Goal: Task Accomplishment & Management: Use online tool/utility

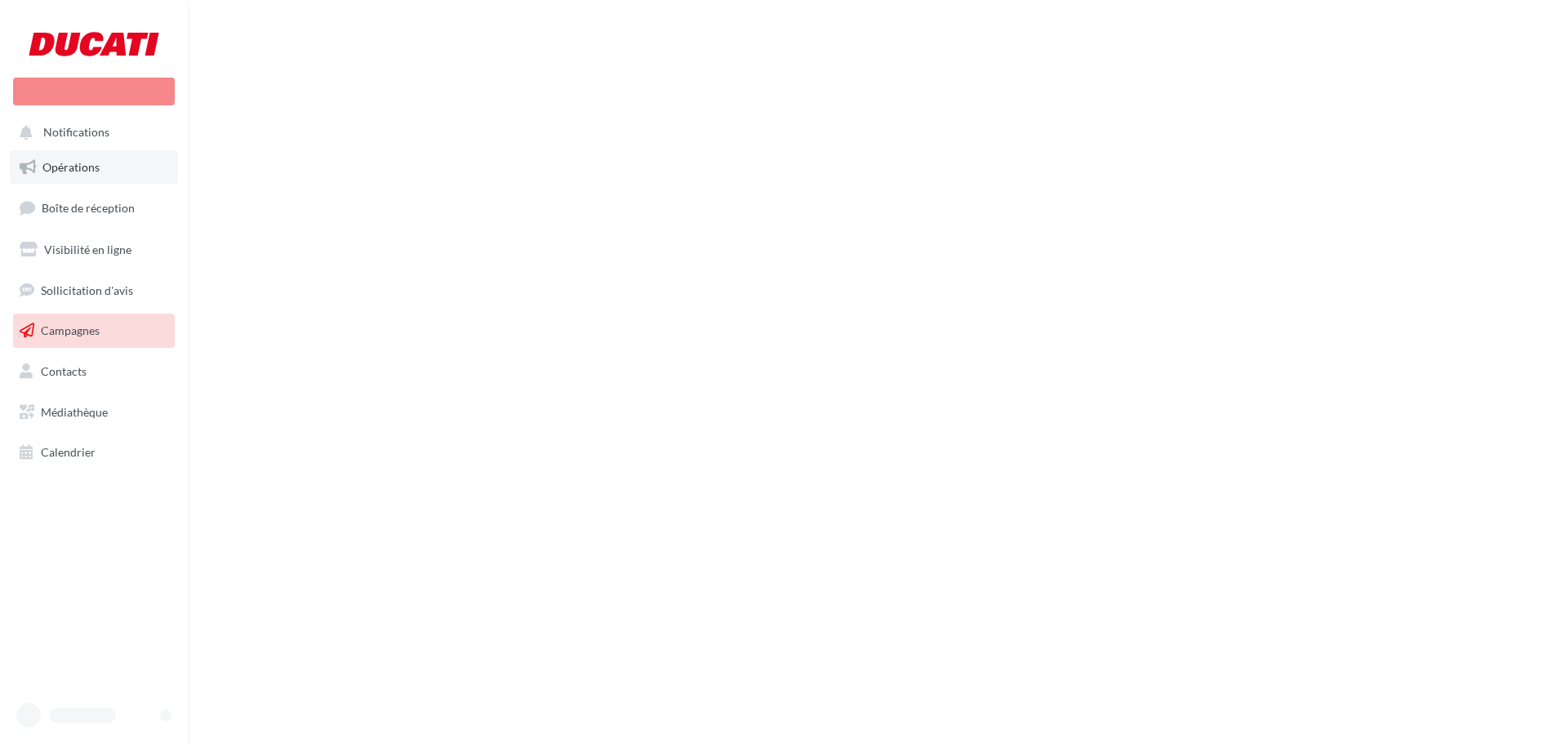
click at [56, 171] on span "Opérations" at bounding box center [70, 167] width 57 height 14
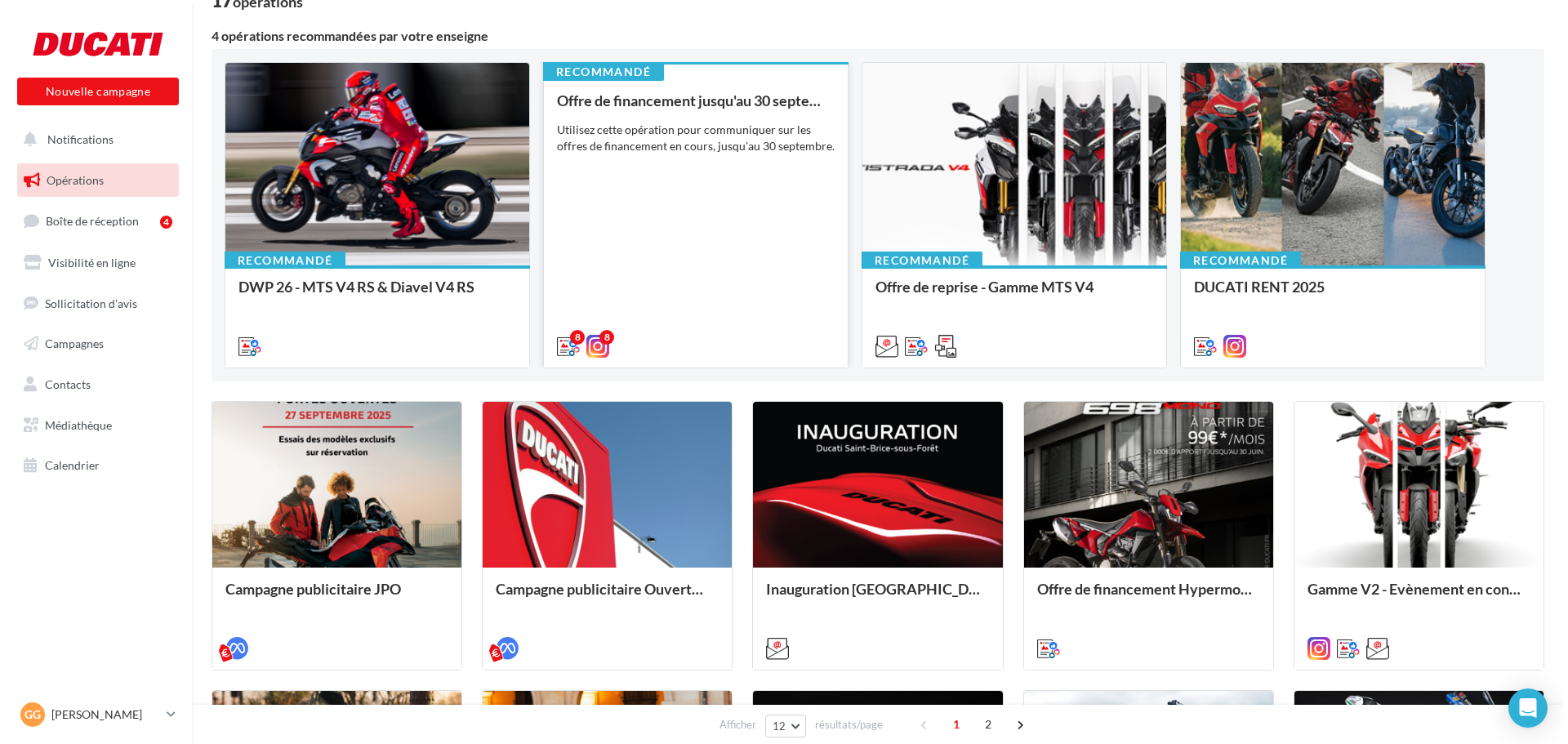
scroll to position [163, 0]
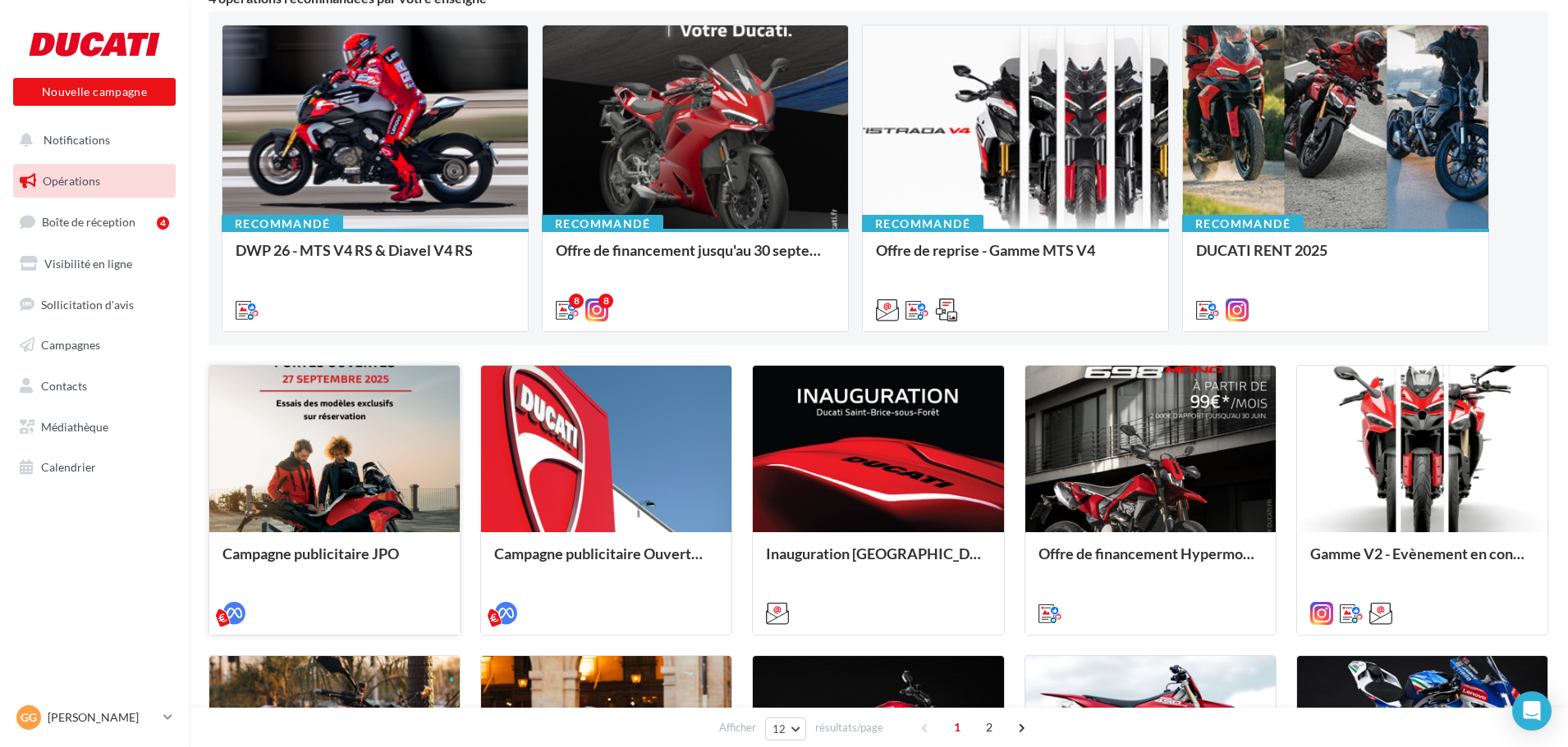
click at [364, 540] on div "Campagne publicitaire JPO" at bounding box center [334, 583] width 251 height 101
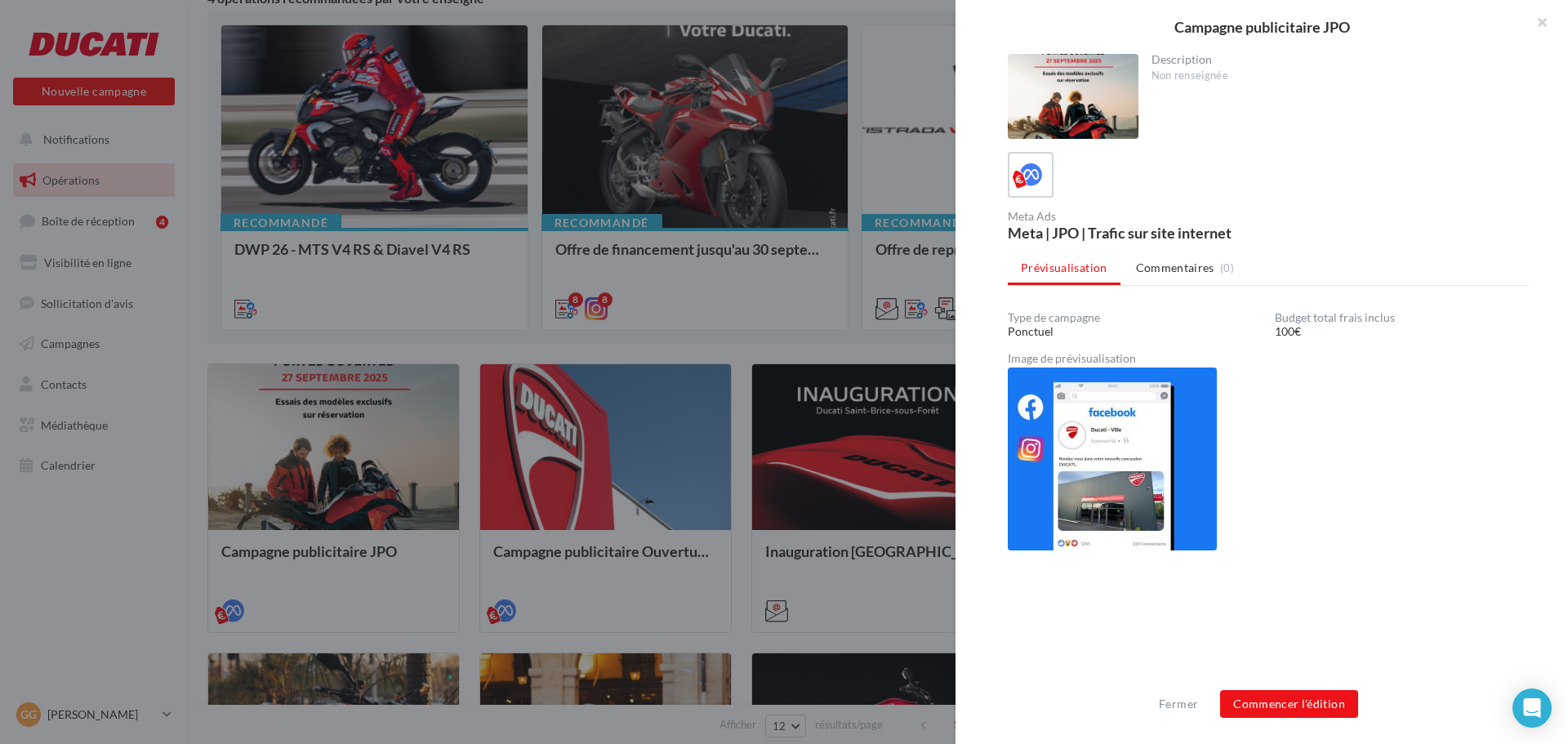
click at [1157, 473] on img at bounding box center [1112, 459] width 209 height 183
click at [1297, 710] on button "Commencer l'édition" at bounding box center [1289, 704] width 138 height 28
